Goal: Check status: Check status

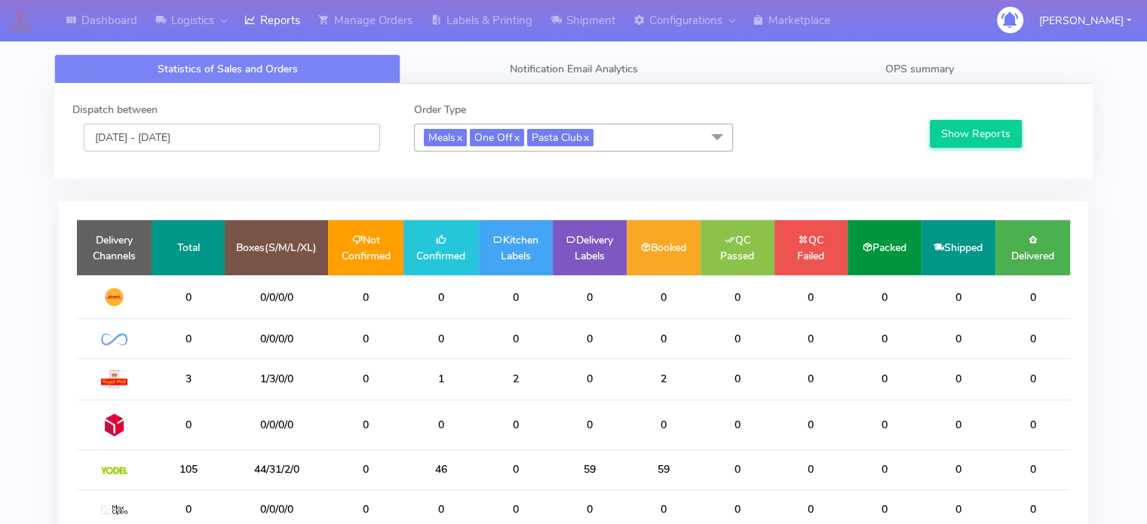
click at [337, 135] on input "[DATE] - [DATE]" at bounding box center [232, 138] width 296 height 28
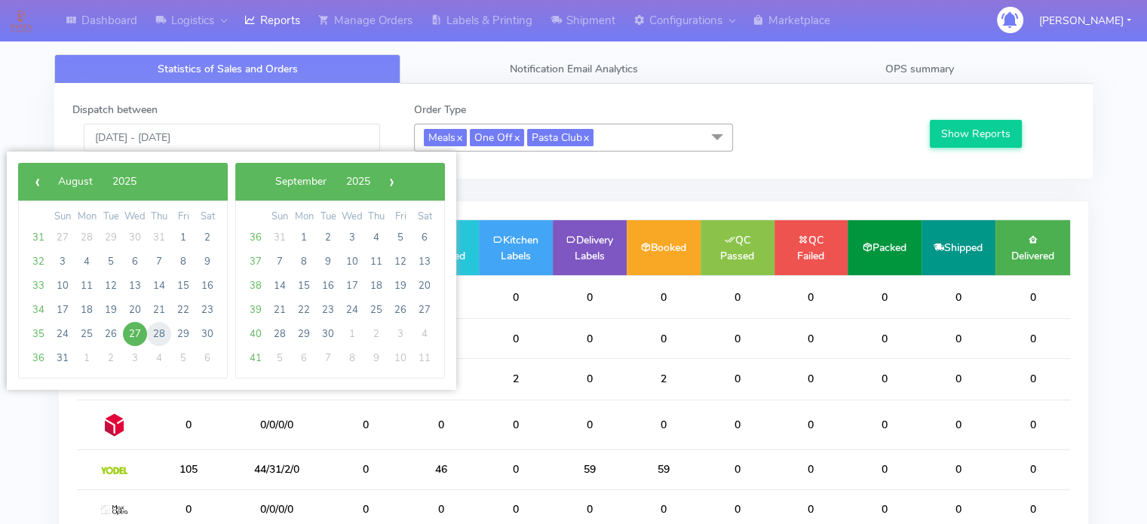
click at [160, 333] on span "28" at bounding box center [159, 334] width 24 height 24
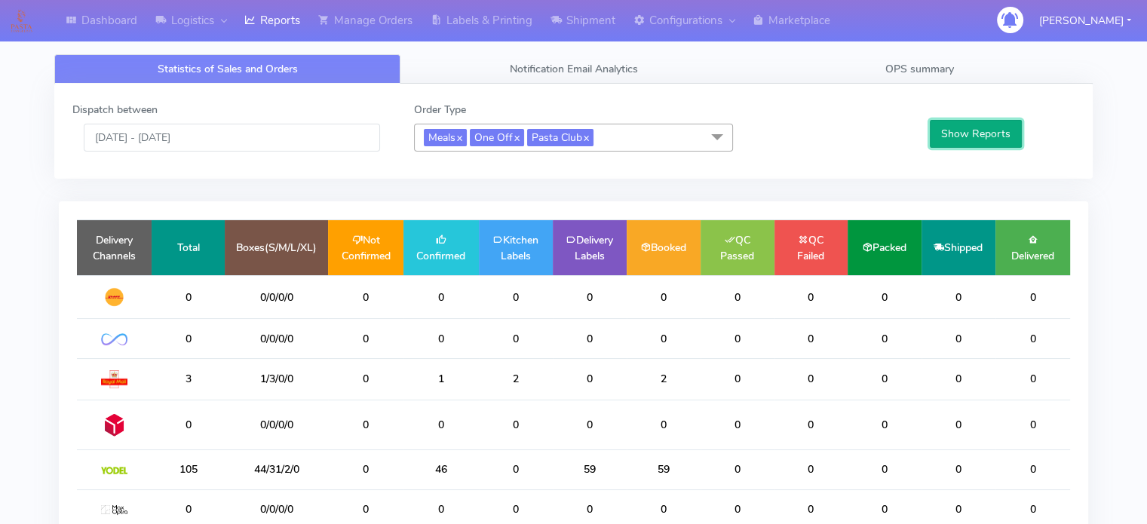
click at [965, 132] on button "Show Reports" at bounding box center [976, 134] width 93 height 28
click at [305, 138] on input "[DATE] - [DATE]" at bounding box center [232, 138] width 296 height 28
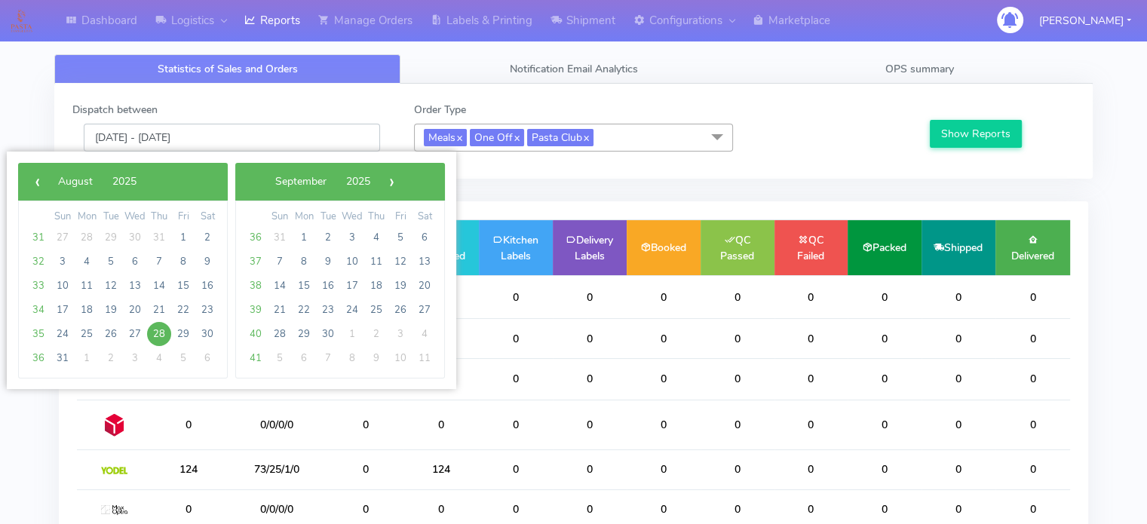
click at [305, 138] on input "[DATE] - [DATE]" at bounding box center [232, 138] width 296 height 28
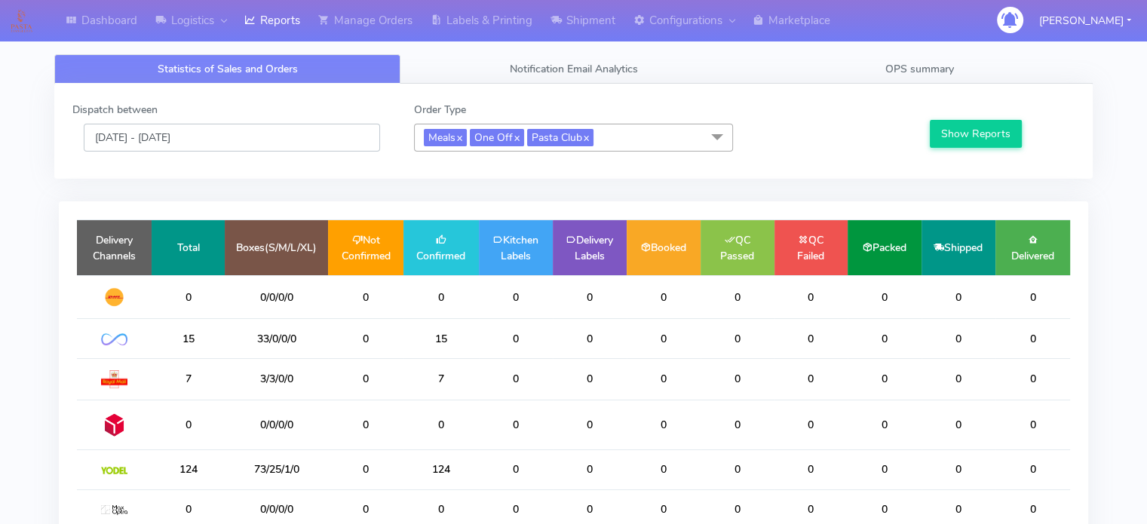
click at [305, 138] on input "[DATE] - [DATE]" at bounding box center [232, 138] width 296 height 28
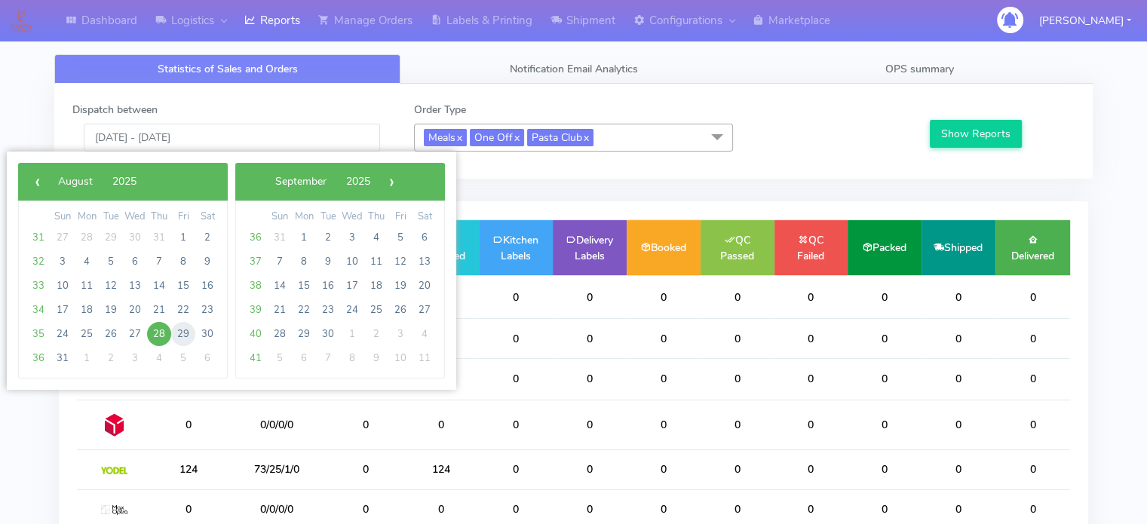
click at [182, 333] on span "29" at bounding box center [183, 334] width 24 height 24
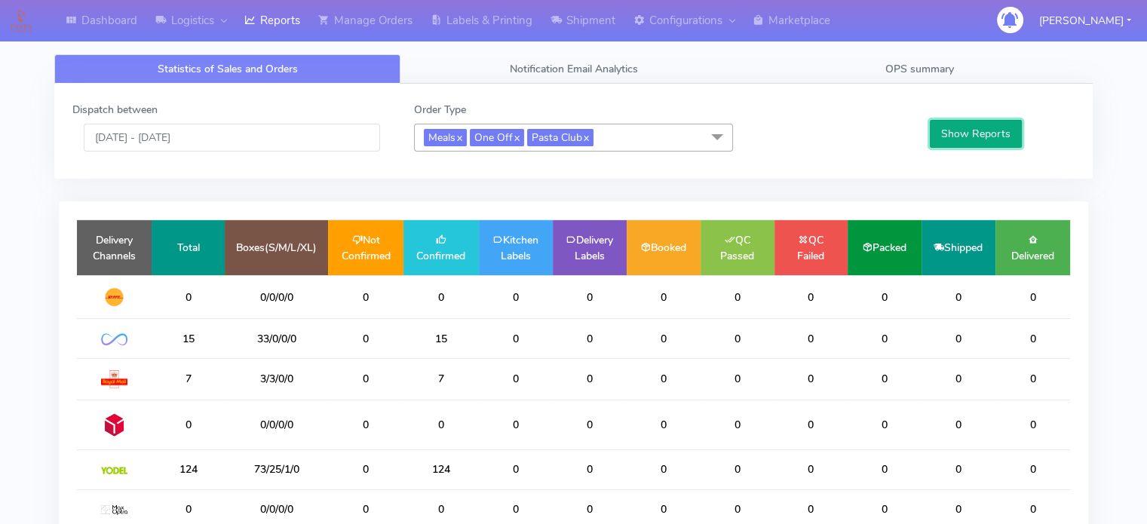
click at [987, 141] on button "Show Reports" at bounding box center [976, 134] width 93 height 28
click at [284, 145] on input "[DATE] - [DATE]" at bounding box center [232, 138] width 296 height 28
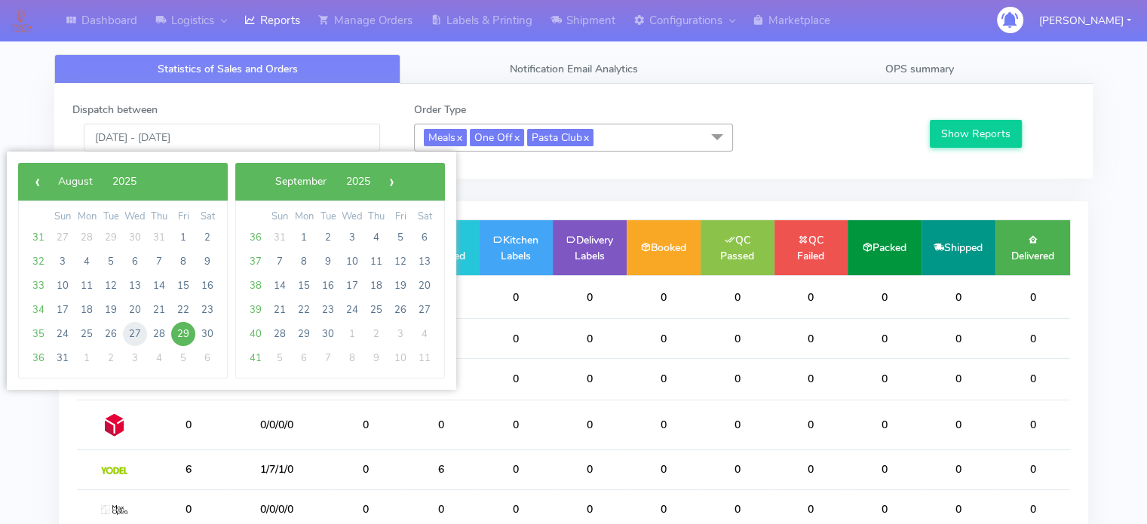
click at [136, 331] on span "27" at bounding box center [135, 334] width 24 height 24
type input "[DATE] - [DATE]"
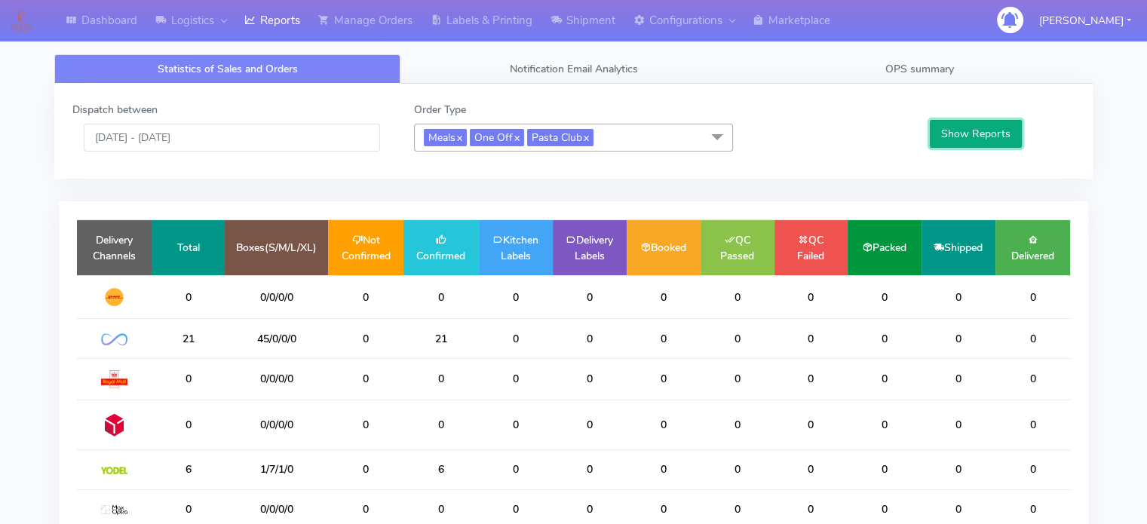
click at [980, 125] on button "Show Reports" at bounding box center [976, 134] width 93 height 28
